Goal: Navigation & Orientation: Find specific page/section

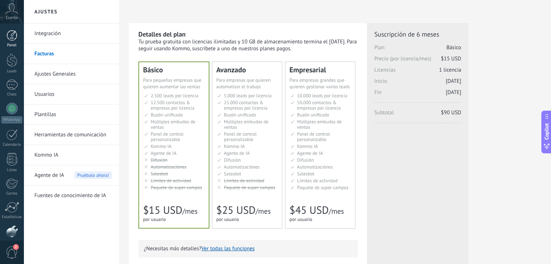
click at [9, 38] on div at bounding box center [12, 35] width 11 height 11
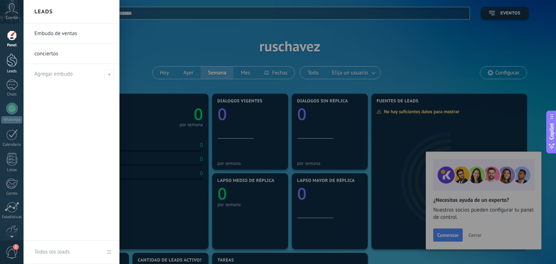
click at [9, 64] on div at bounding box center [12, 60] width 11 height 13
